Goal: Register for event/course

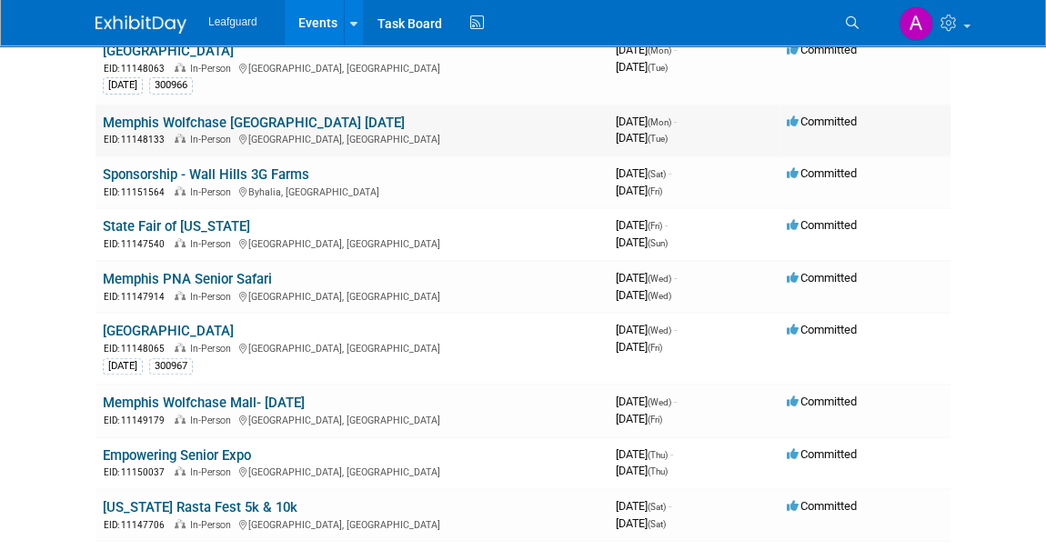
scroll to position [247, 0]
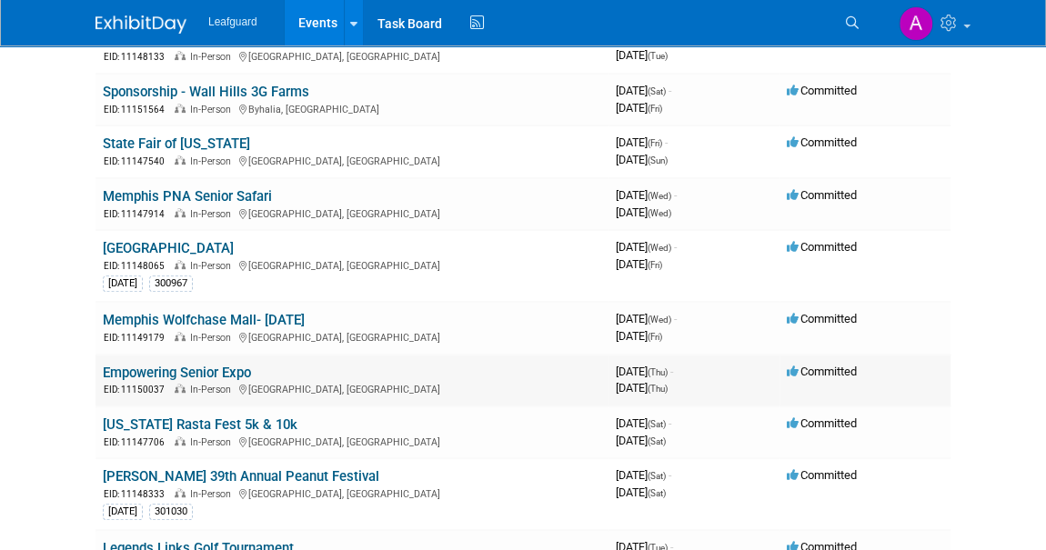
click at [166, 368] on link "Empowering Senior Expo" at bounding box center [177, 373] width 148 height 16
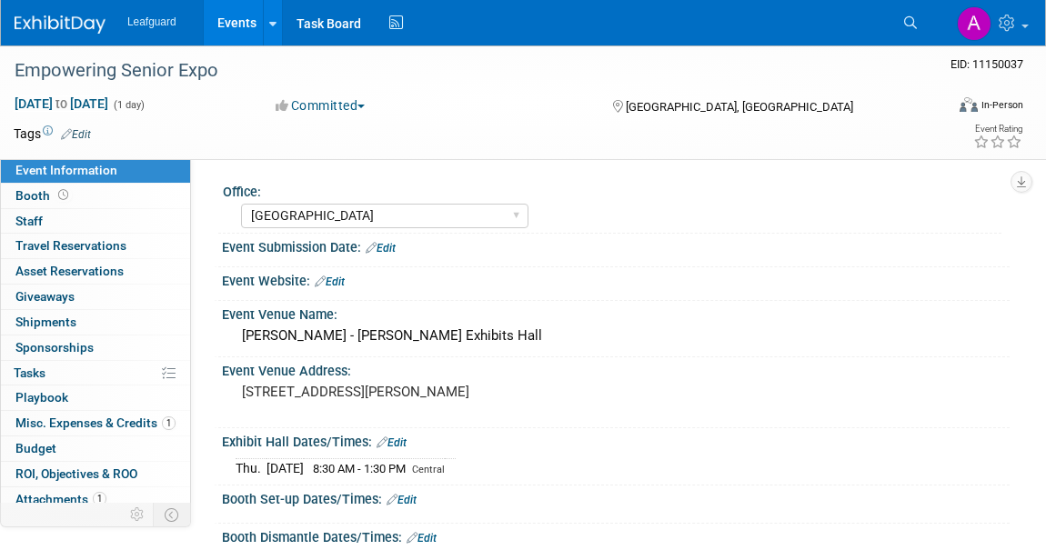
select select "[GEOGRAPHIC_DATA]"
select select "No"
select select "Credit Card"
